Goal: Task Accomplishment & Management: Manage account settings

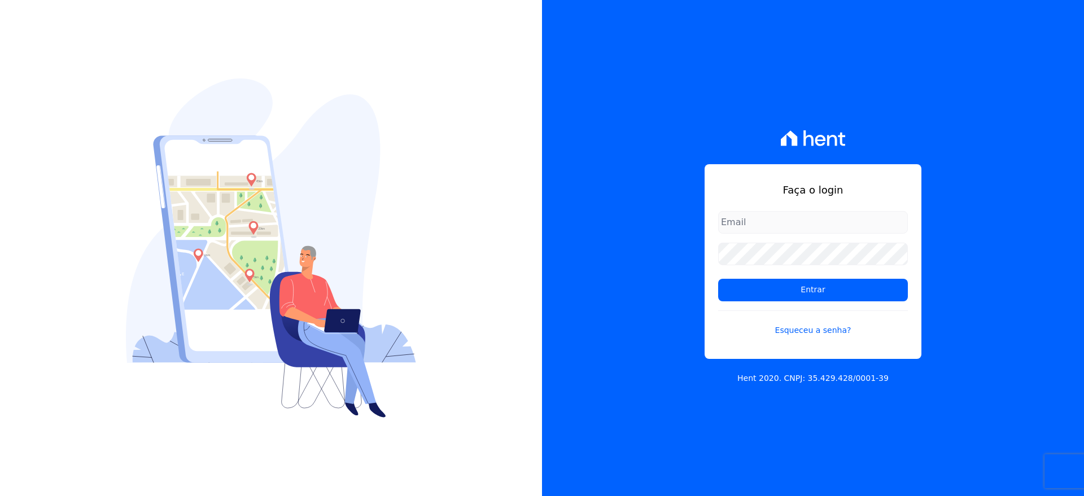
click at [833, 221] on input "email" at bounding box center [813, 222] width 190 height 23
type input "[EMAIL_ADDRESS][DOMAIN_NAME]"
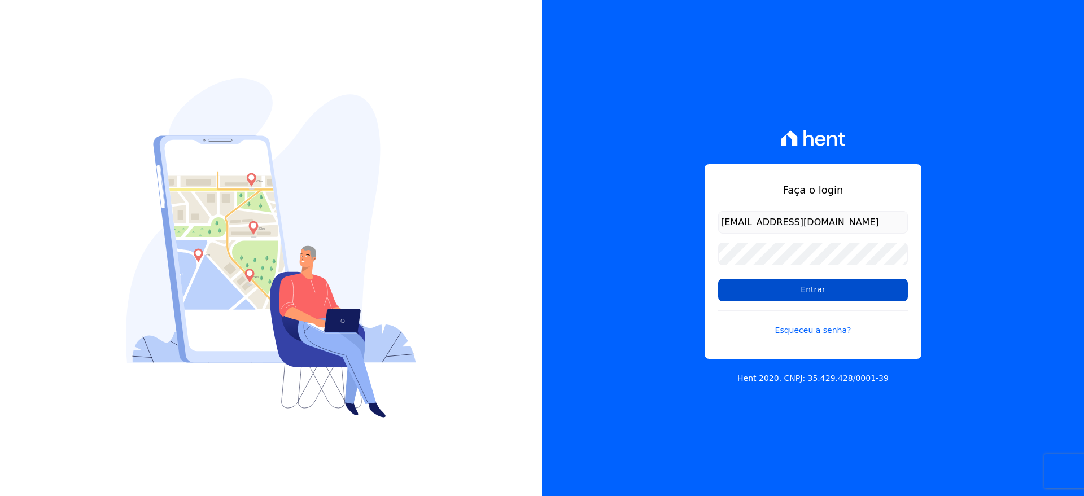
click at [798, 291] on input "Entrar" at bounding box center [813, 290] width 190 height 23
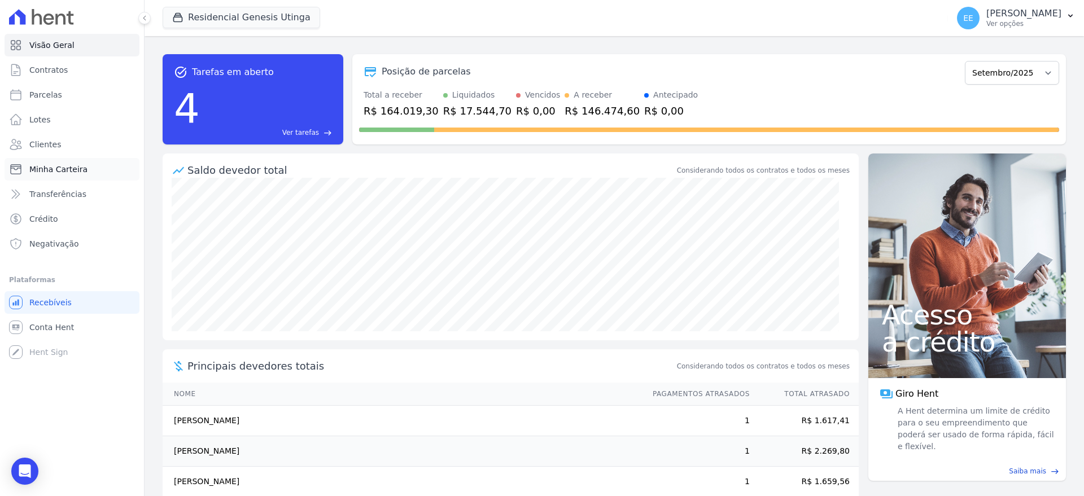
click at [49, 169] on span "Minha Carteira" at bounding box center [58, 169] width 58 height 11
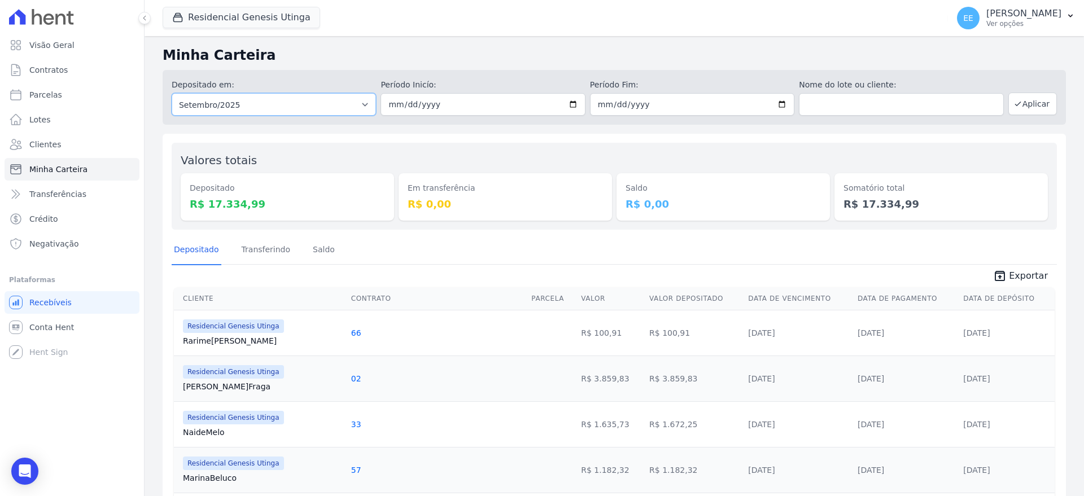
click at [348, 101] on select "Todos os meses Outubro/2023 Novembro/2023 Dezembro/2023 Janeiro/2024 Fevereiro/…" at bounding box center [274, 104] width 204 height 23
select select "08/2025"
click at [172, 93] on select "Todos os meses Outubro/2023 Novembro/2023 Dezembro/2023 Janeiro/2024 Fevereiro/…" at bounding box center [274, 104] width 204 height 23
click at [394, 103] on input "date" at bounding box center [483, 104] width 204 height 23
type input "2025-08-01"
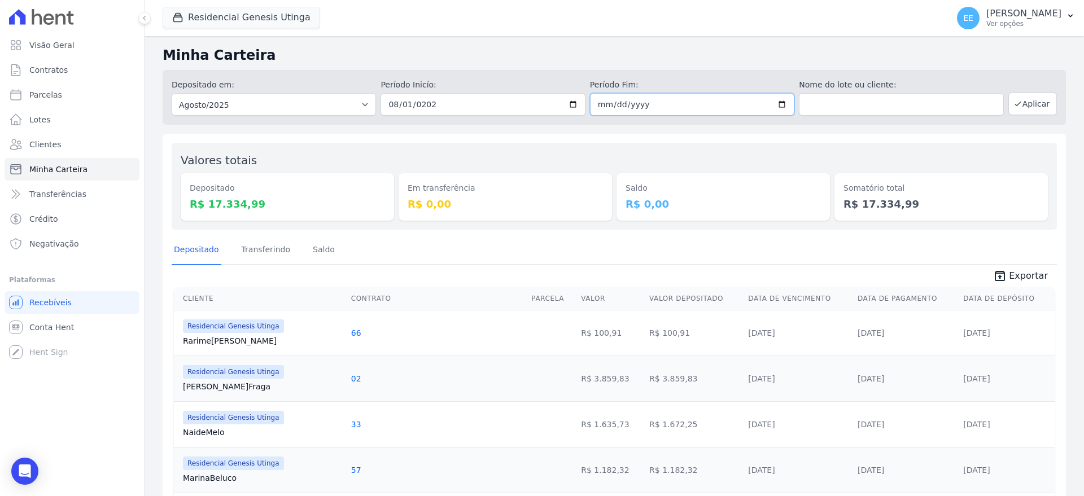
click at [600, 101] on input "date" at bounding box center [692, 104] width 204 height 23
type input "2025-08-31"
click at [708, 127] on div "Minha Carteira Depositado em: Todos os meses Outubro/2023 Novembro/2023 Dezembr…" at bounding box center [615, 402] width 940 height 732
click at [1032, 102] on button "Aplicar" at bounding box center [1033, 104] width 49 height 23
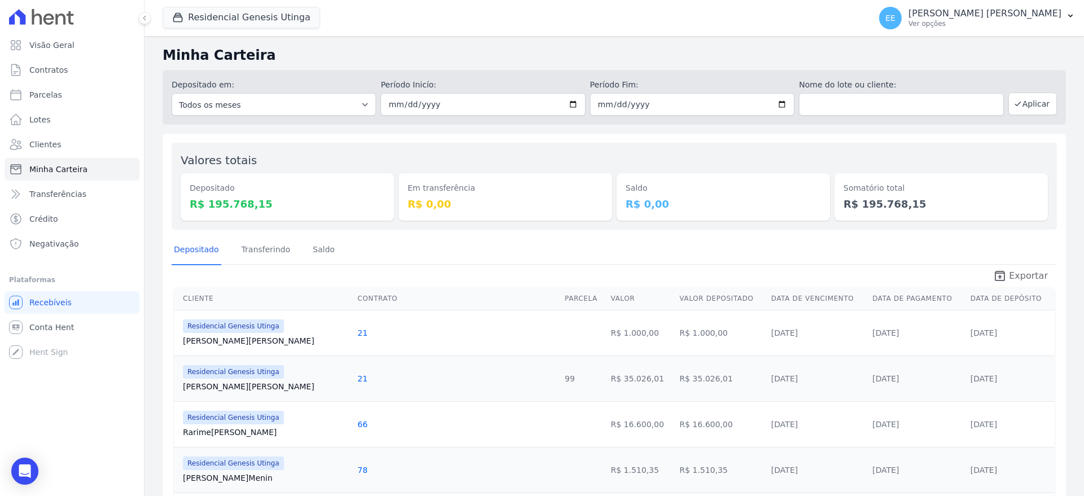
click at [1016, 278] on span "Exportar" at bounding box center [1028, 276] width 39 height 14
